Goal: Transaction & Acquisition: Purchase product/service

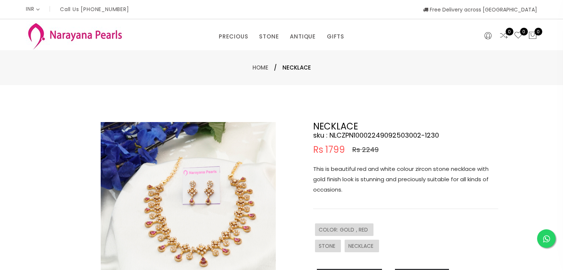
select select "INR"
click at [167, 183] on img at bounding box center [188, 209] width 175 height 175
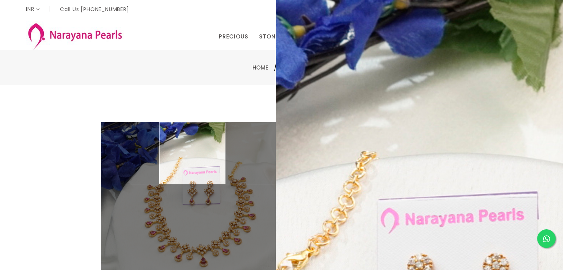
click at [51, 75] on div "Home / NECKLACE" at bounding box center [281, 67] width 563 height 35
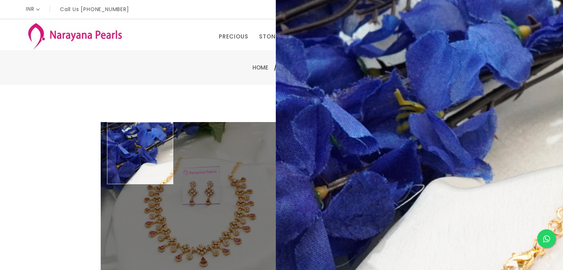
click at [70, 80] on div "Home / NECKLACE" at bounding box center [281, 67] width 563 height 35
click at [56, 115] on div "Double (click / press) on the image to zoom (in / out). NECKLACE sku : NLCZPN10…" at bounding box center [281, 238] width 563 height 307
click at [201, 91] on div "Double (click / press) on the image to zoom (in / out). NECKLACE sku : NLCZPN10…" at bounding box center [281, 238] width 563 height 307
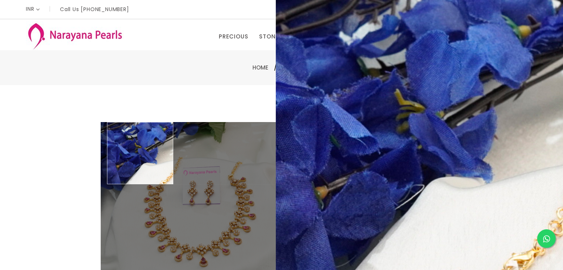
click at [39, 149] on div "Double (click / press) on the image to zoom (in / out). NECKLACE sku : NLCZPN10…" at bounding box center [281, 238] width 563 height 307
click at [172, 54] on div "Home / NECKLACE" at bounding box center [281, 67] width 563 height 35
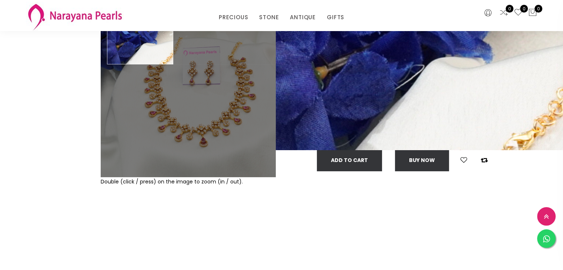
scroll to position [185, 0]
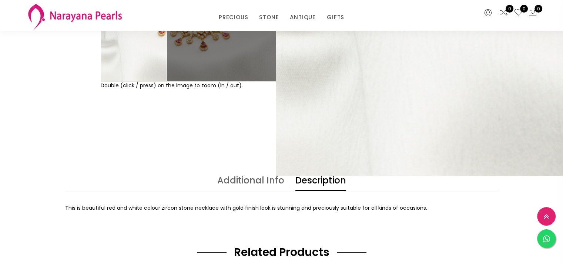
click at [190, 163] on div "Double (click / press) on the image to zoom (in / out). NECKLACE sku : NLCZPN10…" at bounding box center [281, 22] width 563 height 307
click at [147, 148] on div "Double (click / press) on the image to zoom (in / out). NECKLACE sku : NLCZPN10…" at bounding box center [281, 22] width 563 height 307
click at [146, 147] on div "Double (click / press) on the image to zoom (in / out). NECKLACE sku : NLCZPN10…" at bounding box center [281, 22] width 563 height 307
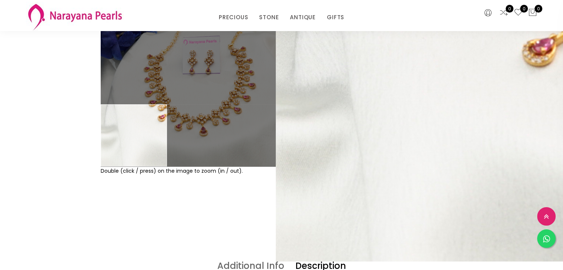
scroll to position [37, 0]
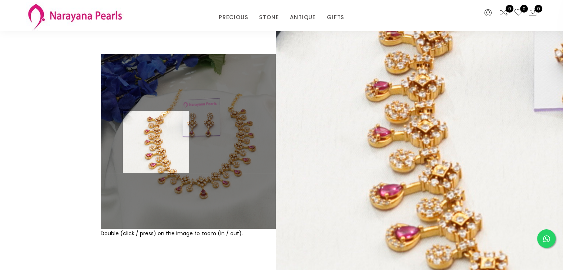
click at [156, 142] on img at bounding box center [188, 141] width 175 height 175
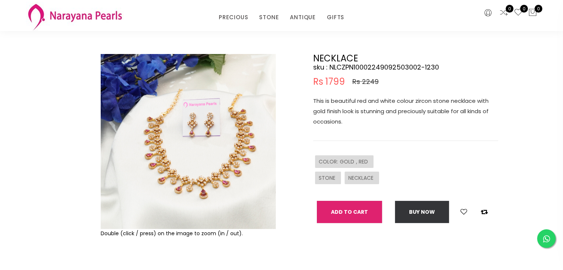
click at [360, 215] on button "Add To Cart" at bounding box center [349, 212] width 65 height 22
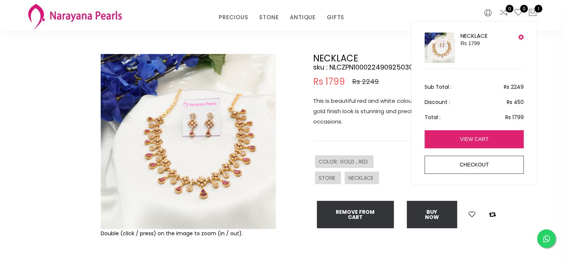
click at [473, 132] on link "view cart" at bounding box center [474, 139] width 99 height 18
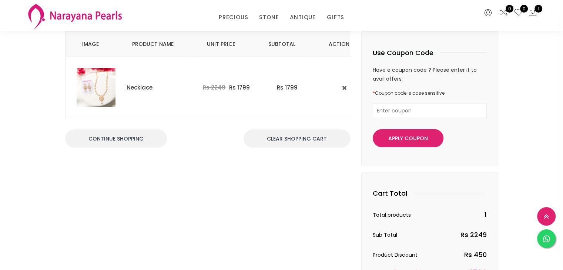
scroll to position [74, 0]
